Goal: Information Seeking & Learning: Check status

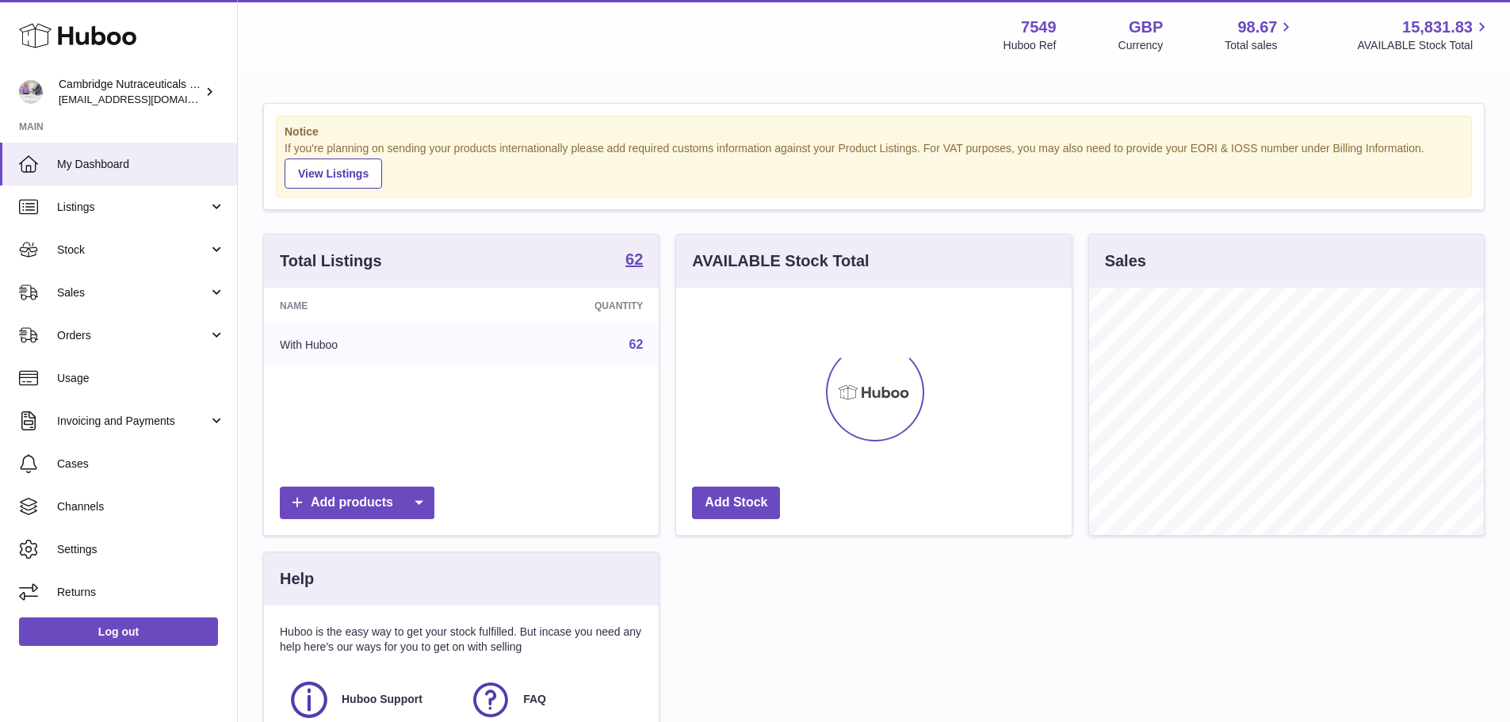
scroll to position [247, 396]
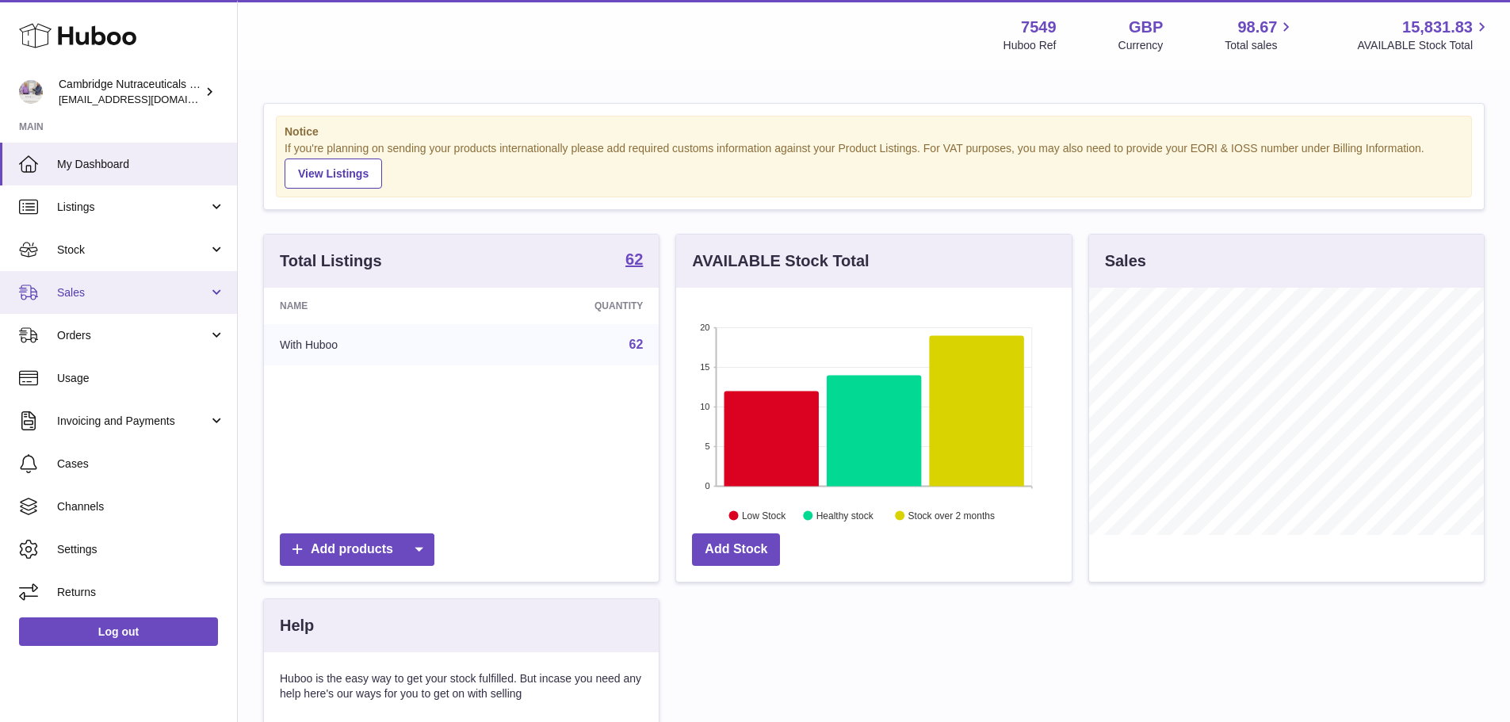
click at [82, 294] on span "Sales" at bounding box center [132, 292] width 151 height 15
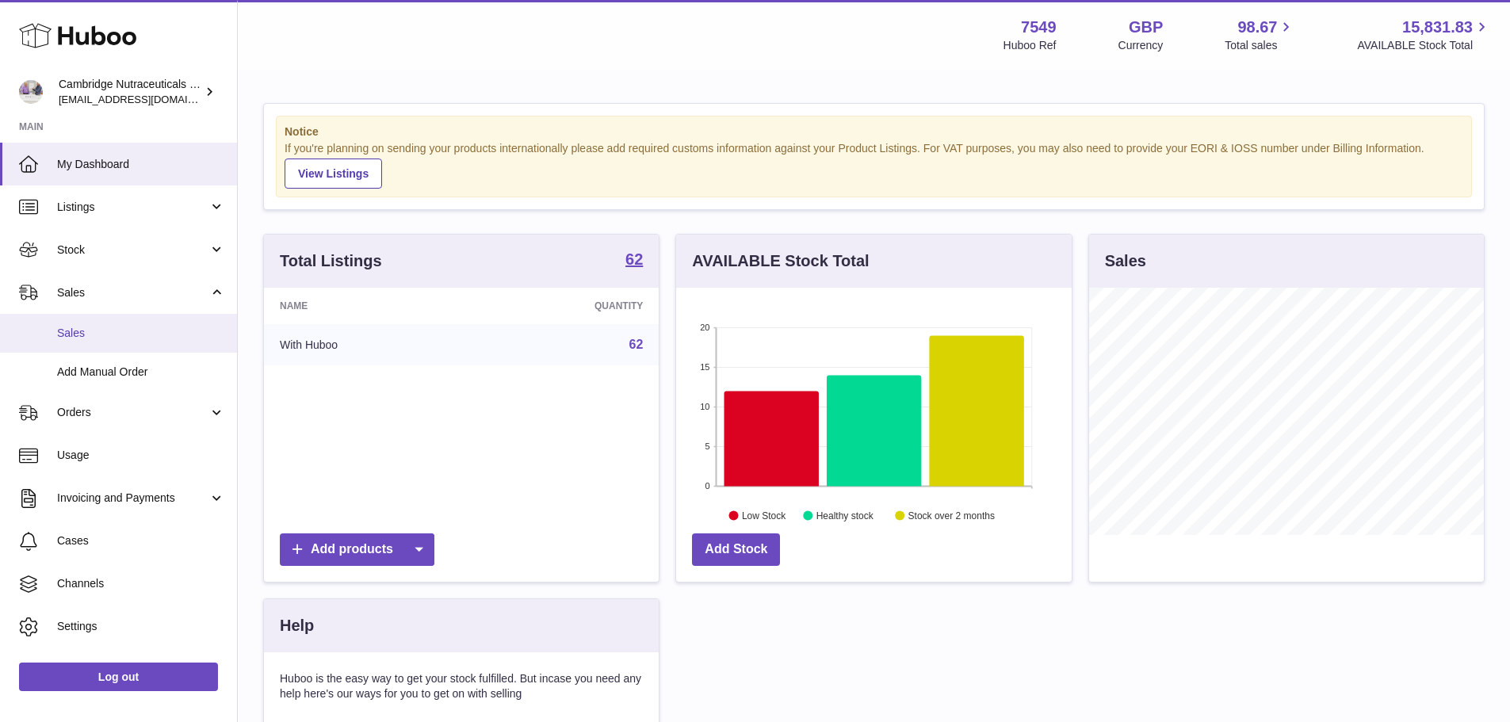
click at [74, 324] on link "Sales" at bounding box center [118, 333] width 237 height 39
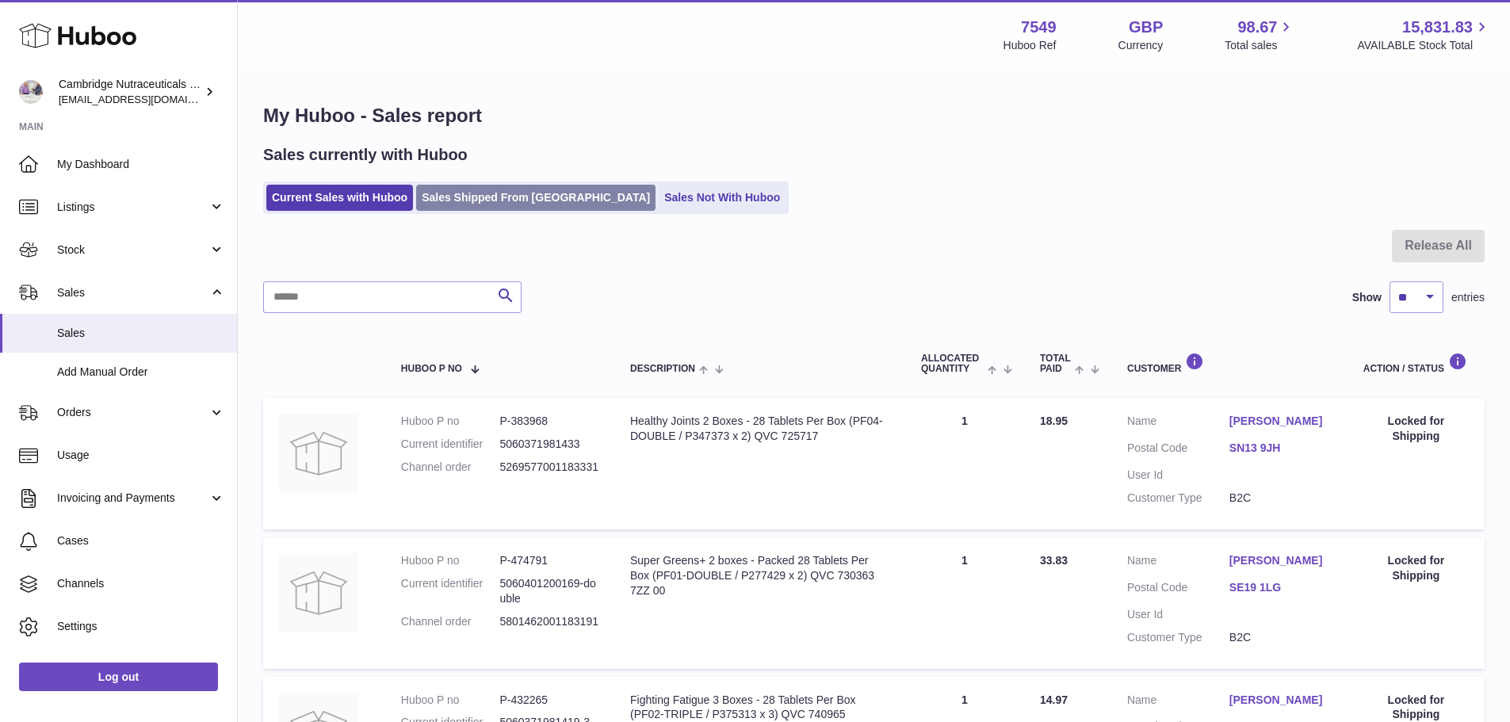
click at [484, 197] on link "Sales Shipped From [GEOGRAPHIC_DATA]" at bounding box center [535, 198] width 239 height 26
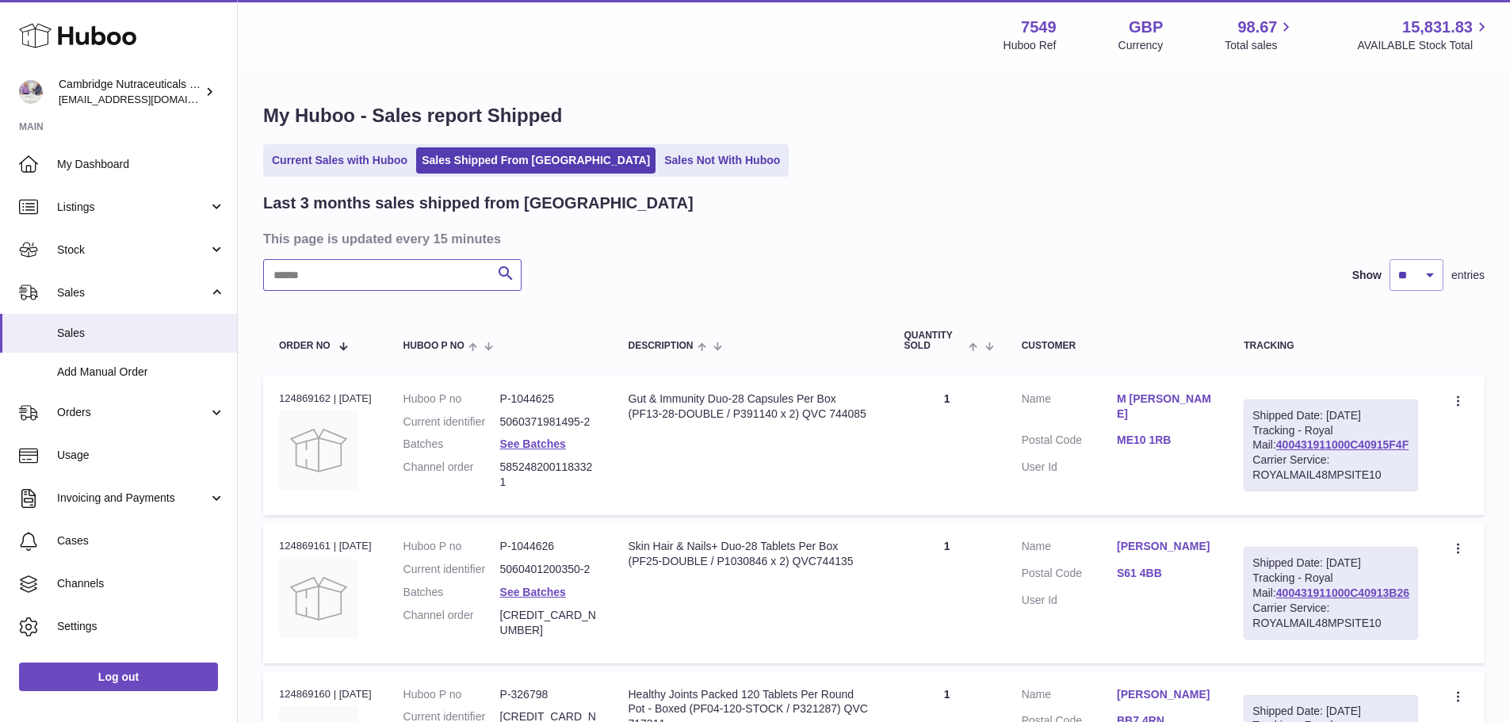
click at [392, 276] on input "text" at bounding box center [392, 275] width 258 height 32
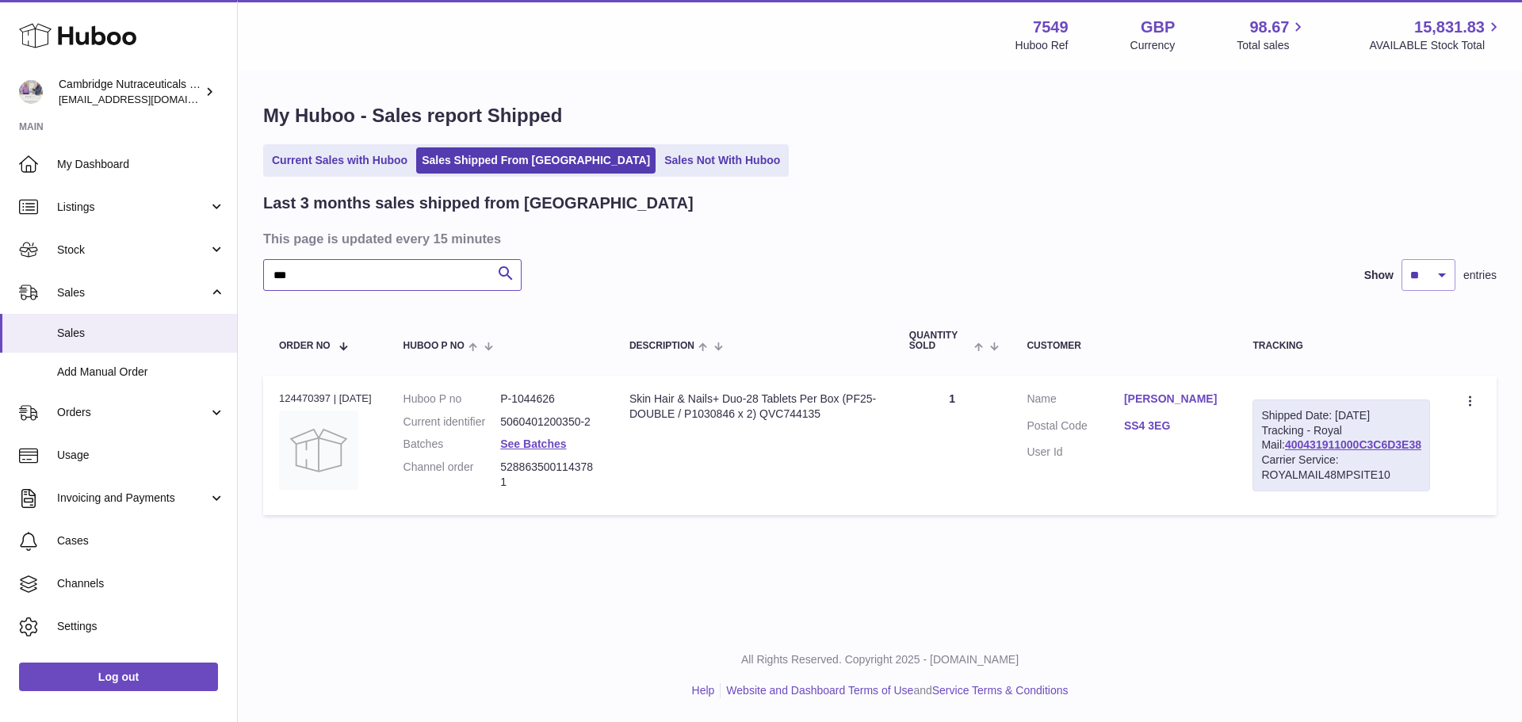
type input "*"
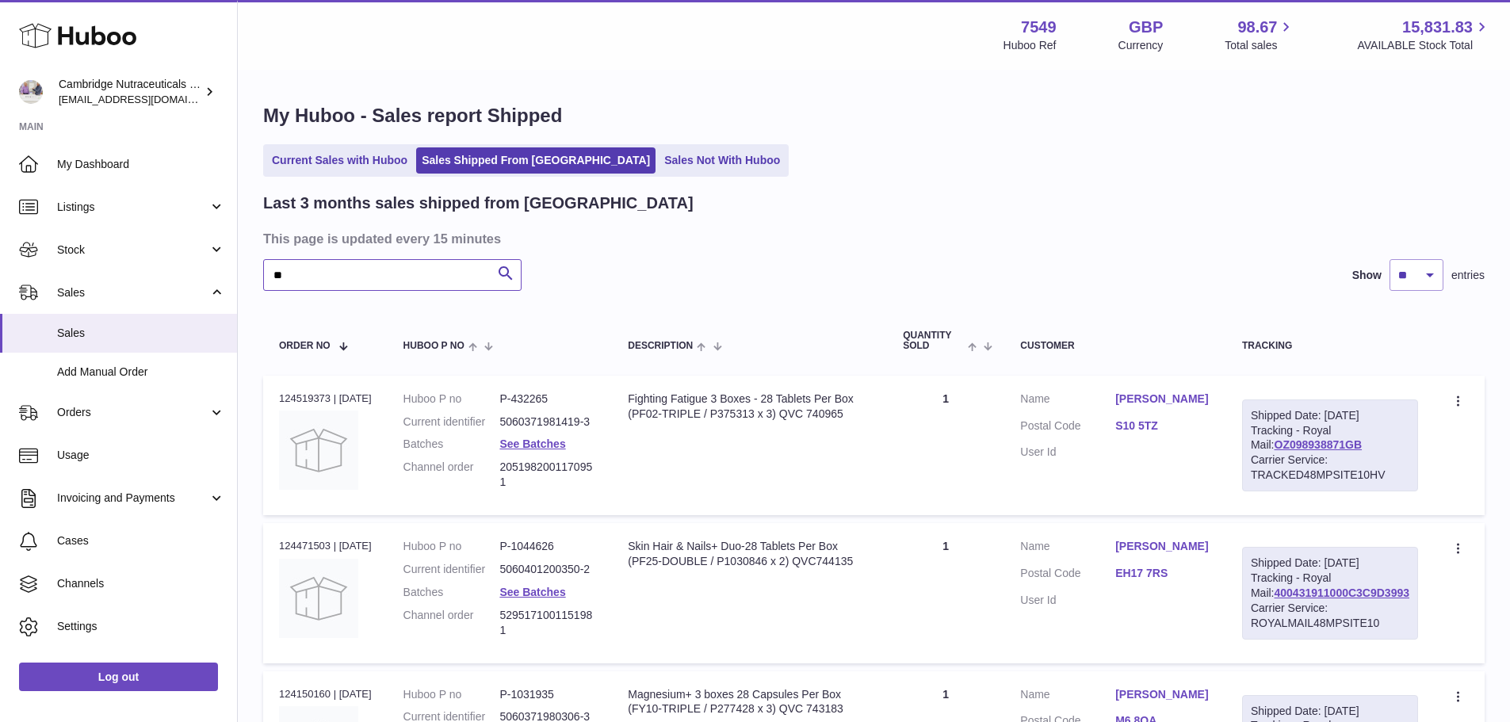
type input "*"
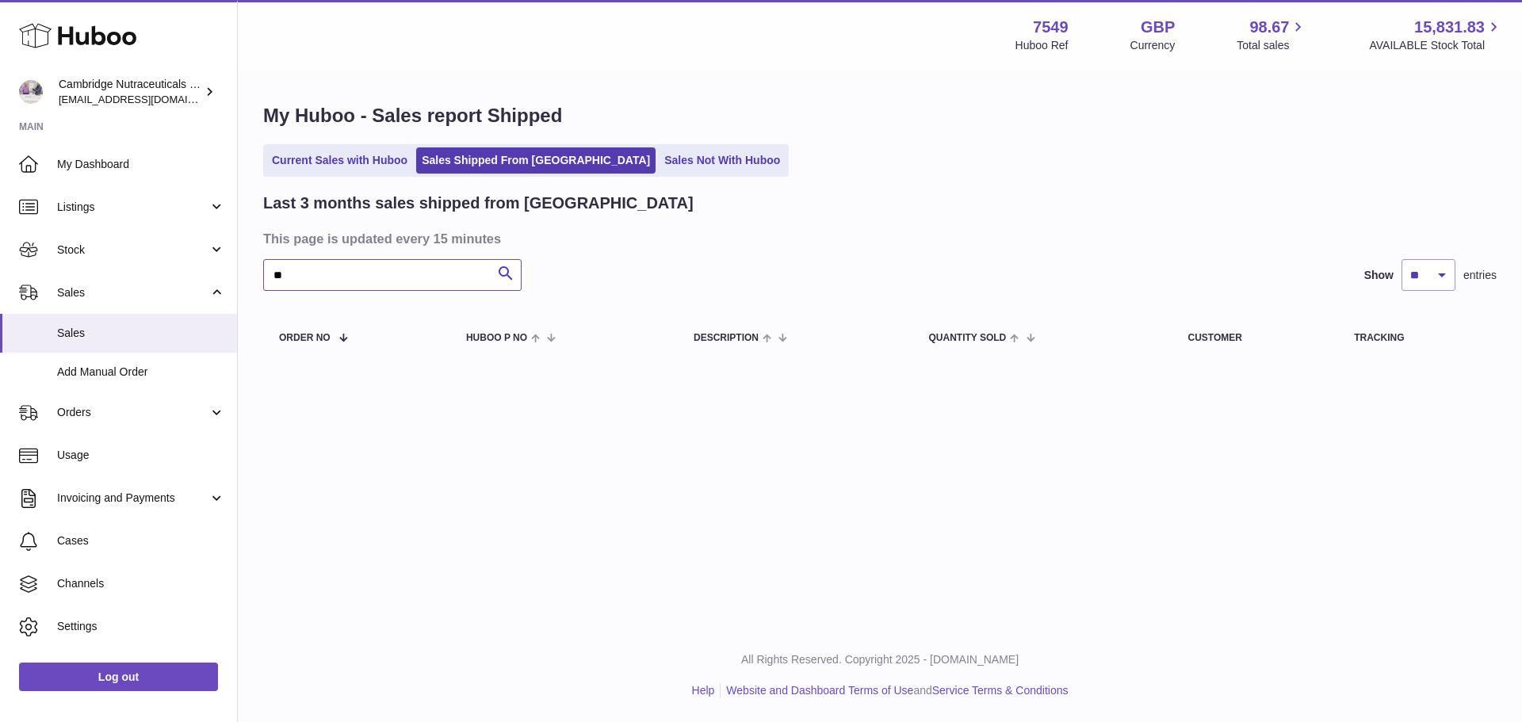
type input "*"
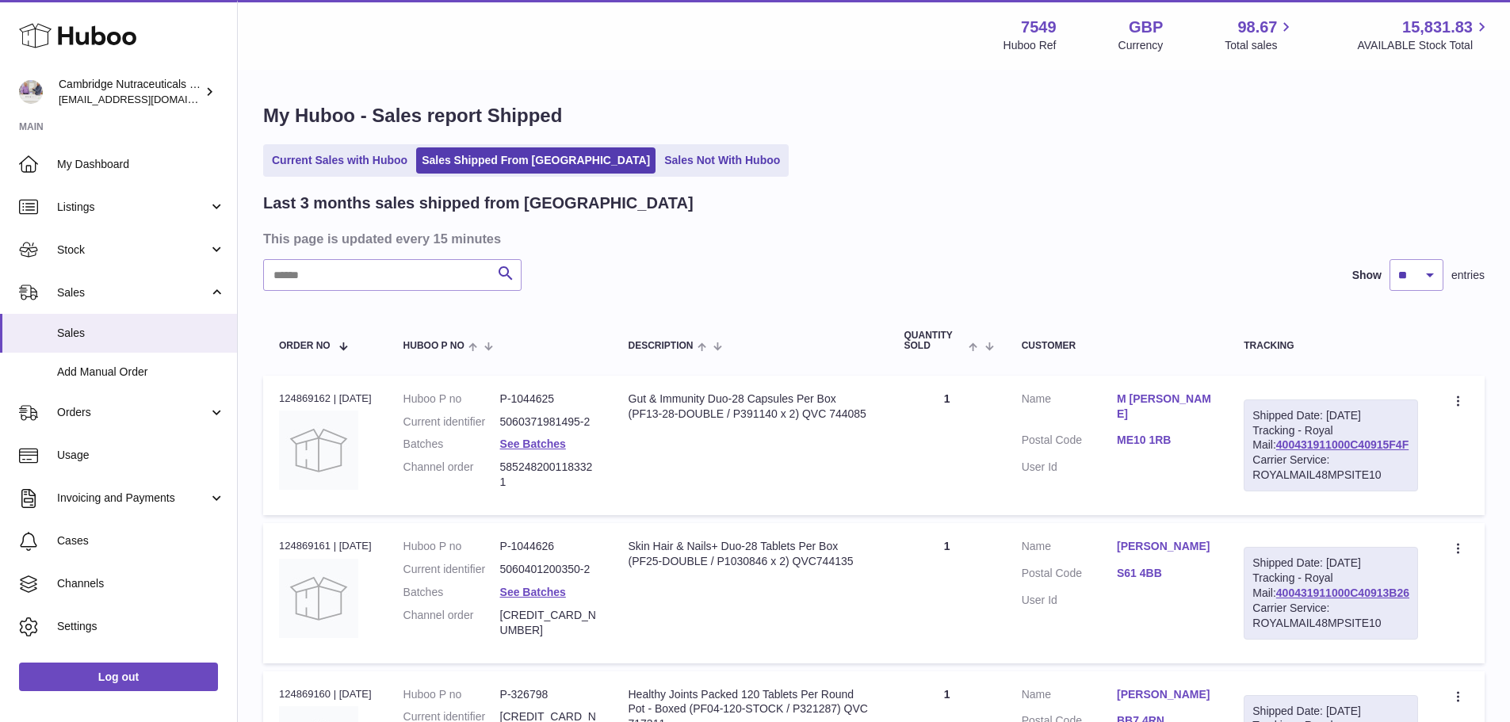
click at [543, 165] on link "Sales Shipped From [GEOGRAPHIC_DATA]" at bounding box center [535, 160] width 239 height 26
click at [361, 276] on input "text" at bounding box center [392, 275] width 258 height 32
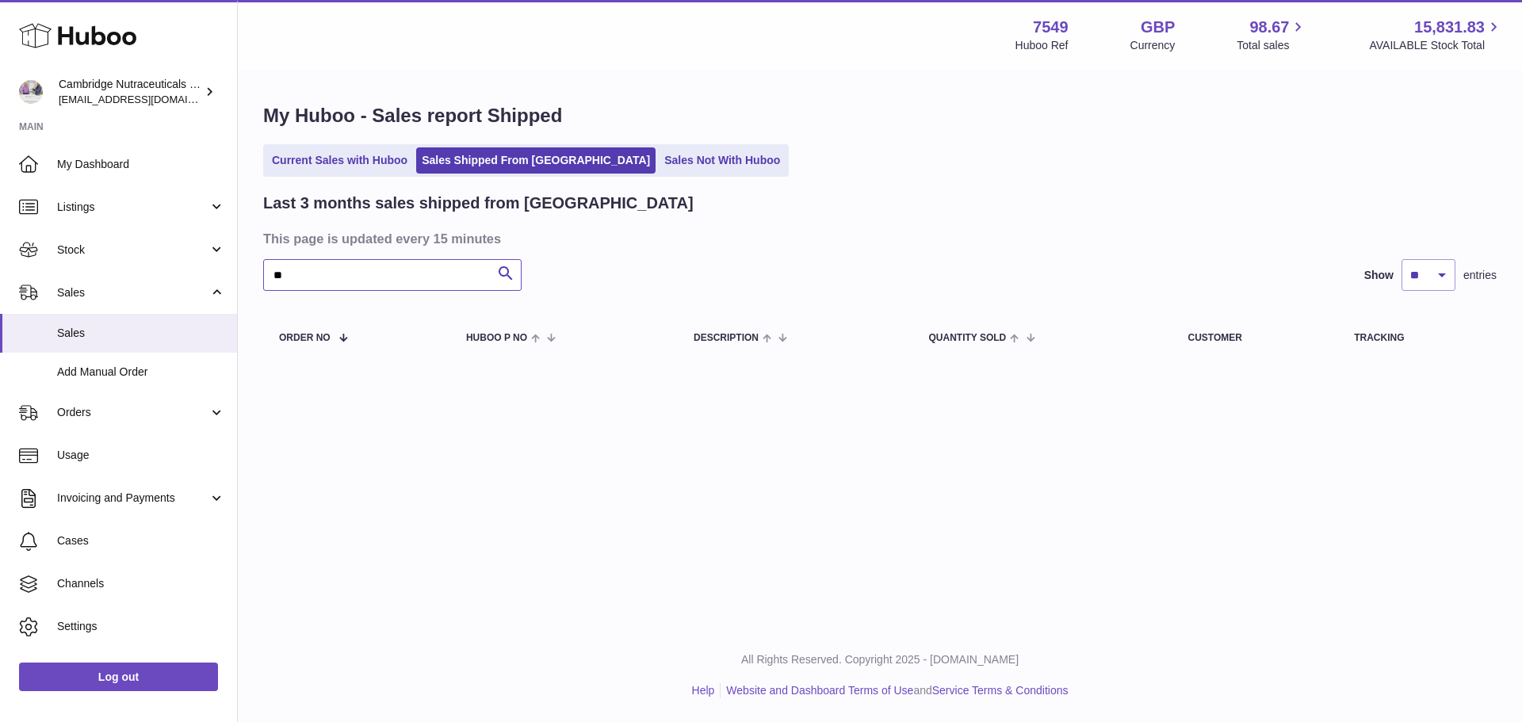
type input "*"
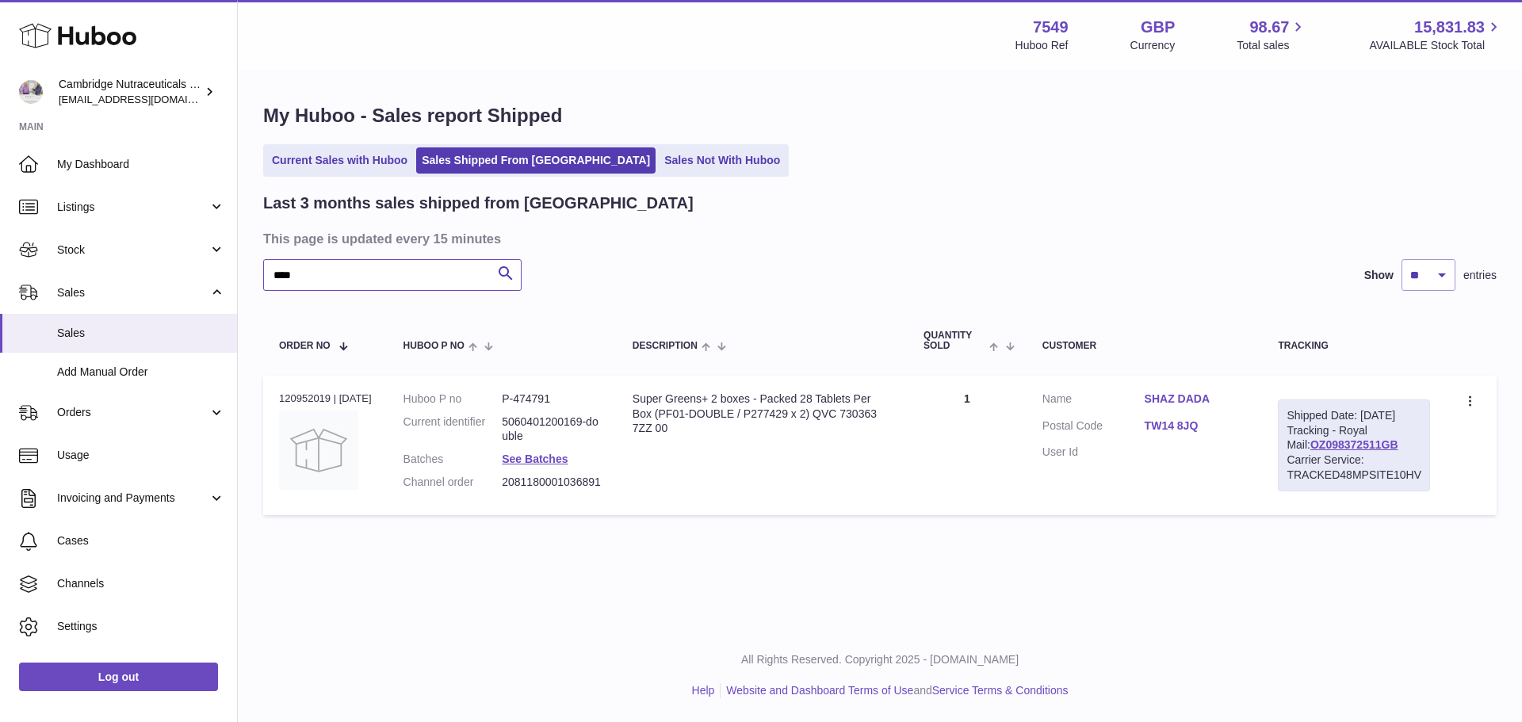
type input "****"
